Goal: Information Seeking & Learning: Check status

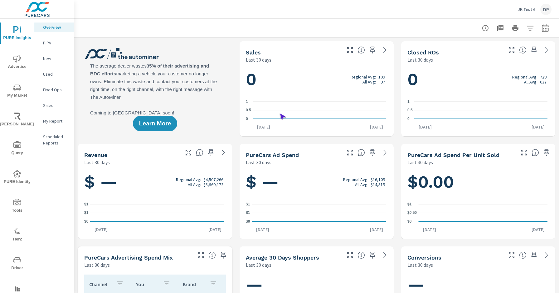
click at [16, 264] on span "Driver" at bounding box center [17, 263] width 30 height 15
